Goal: Task Accomplishment & Management: Manage account settings

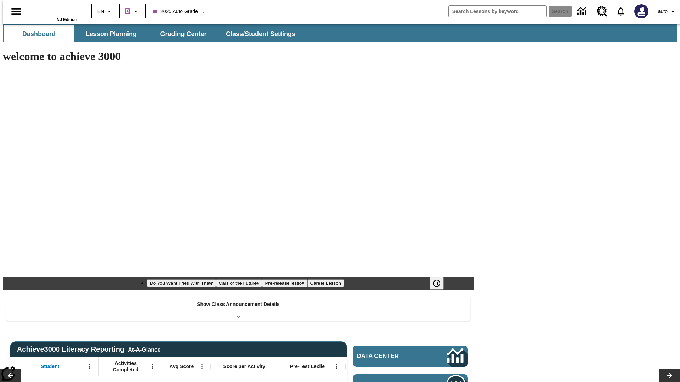
type input "-1"
click at [257, 34] on button "Class/Student Settings" at bounding box center [260, 33] width 81 height 17
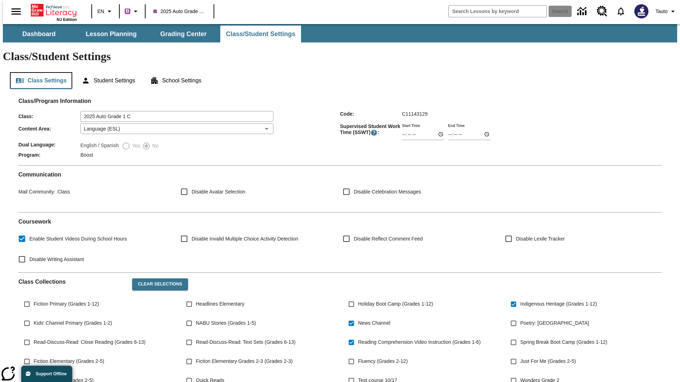
click at [38, 72] on button "Class Settings" at bounding box center [41, 80] width 62 height 17
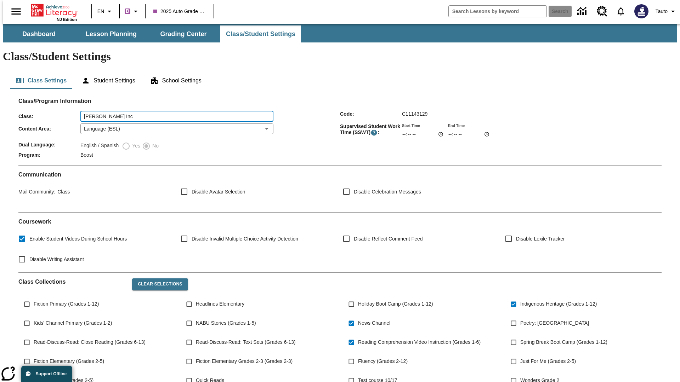
type input "Jerde Inc"
type input "06:00"
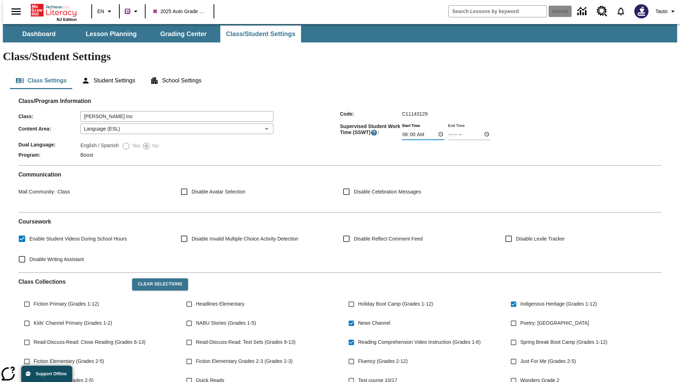
type input "06:01"
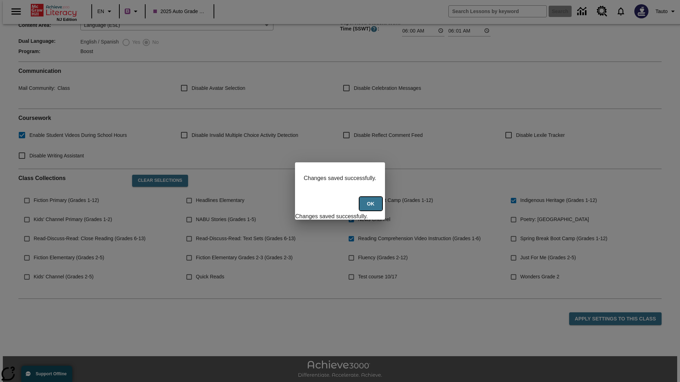
click at [371, 208] on button "Ok" at bounding box center [370, 204] width 23 height 14
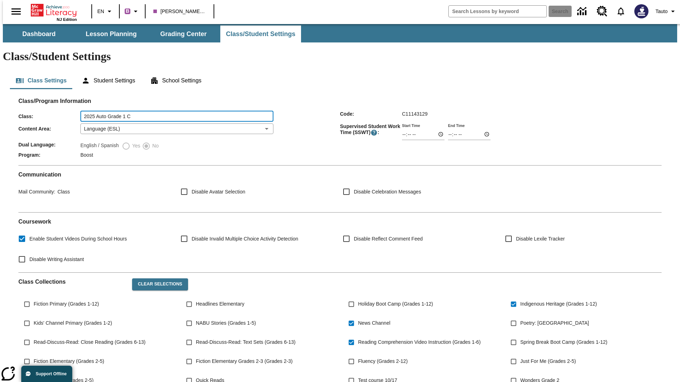
type input "2025 Auto Grade 1 C"
type input "06:00"
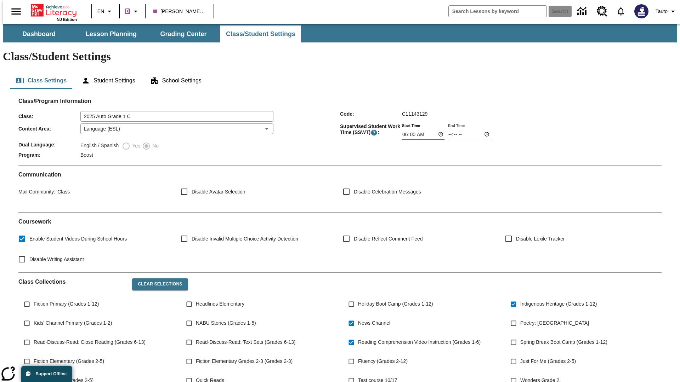
type input "06:01"
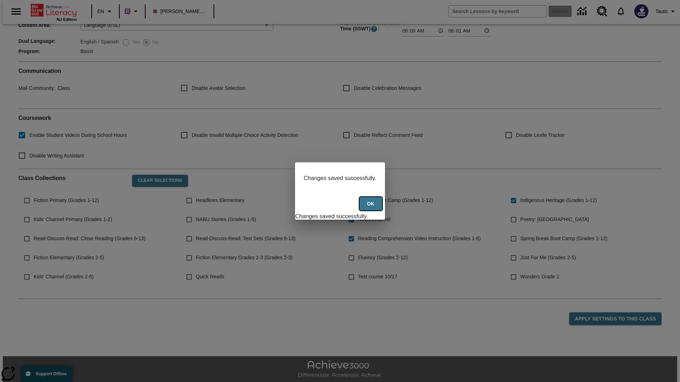
click at [371, 208] on button "Ok" at bounding box center [370, 204] width 23 height 14
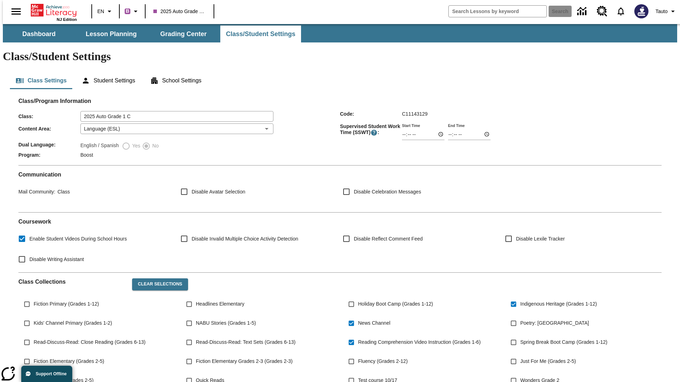
scroll to position [104, 0]
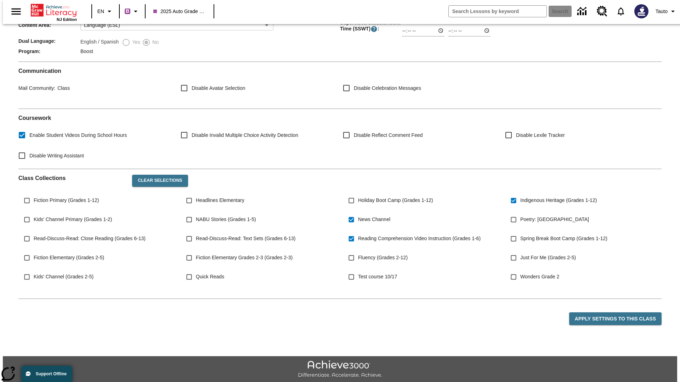
click at [175, 108] on body "Skip to main content NJ Edition EN B 2025 Auto Grade 1 C Search Tauto Dashboard…" at bounding box center [340, 161] width 674 height 482
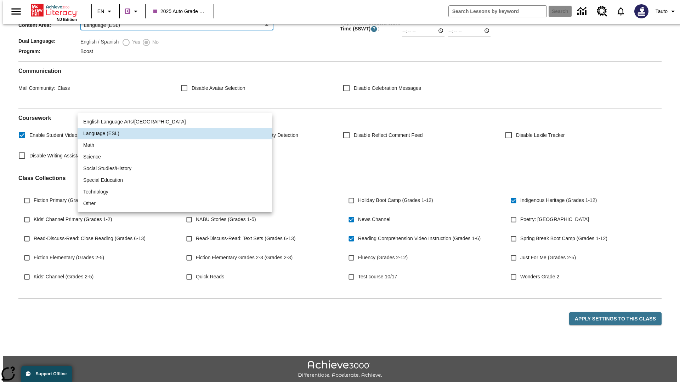
scroll to position [0, 0]
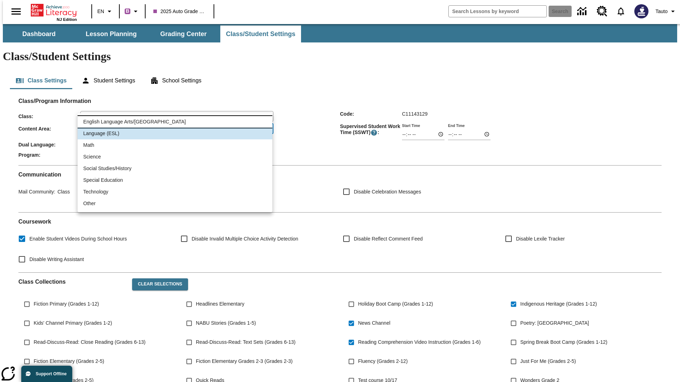
click at [175, 122] on li "English Language Arts/[GEOGRAPHIC_DATA]" at bounding box center [175, 122] width 195 height 12
type input "1"
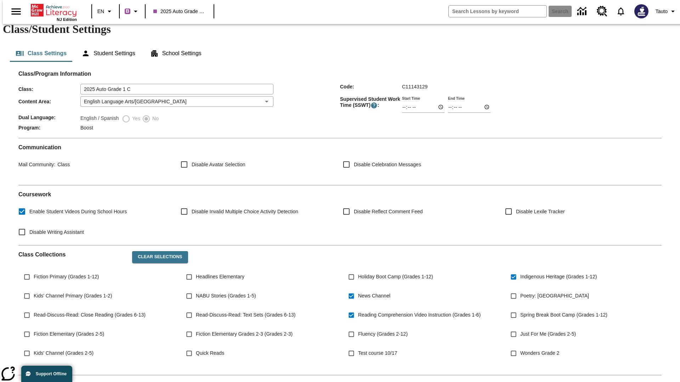
scroll to position [104, 0]
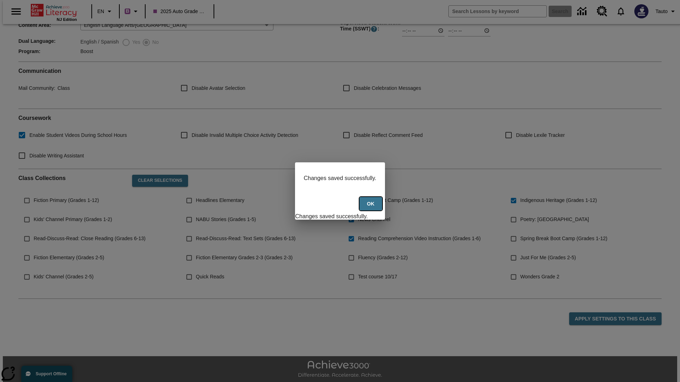
click at [371, 208] on button "Ok" at bounding box center [370, 204] width 23 height 14
